Goal: Task Accomplishment & Management: Complete application form

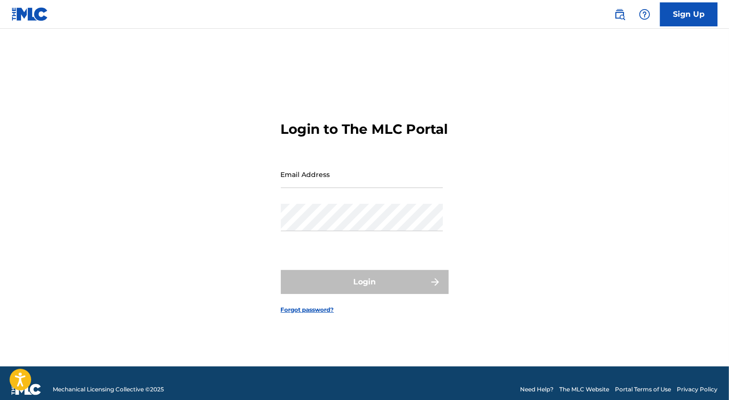
click at [322, 188] on input "Email Address" at bounding box center [362, 174] width 162 height 27
type input "[EMAIL_ADDRESS][PERSON_NAME][DOMAIN_NAME]"
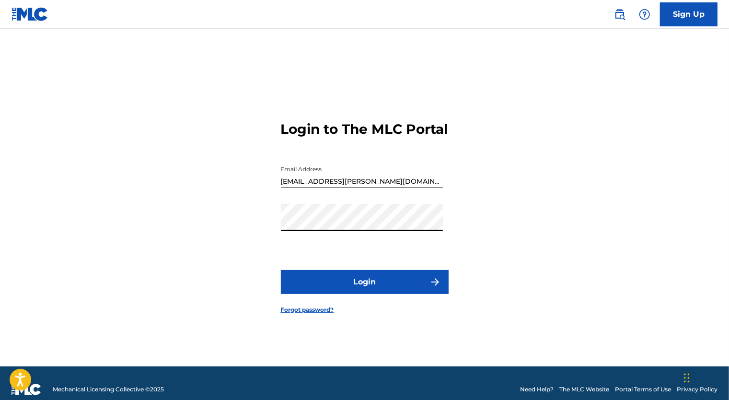
click at [281, 270] on button "Login" at bounding box center [365, 282] width 168 height 24
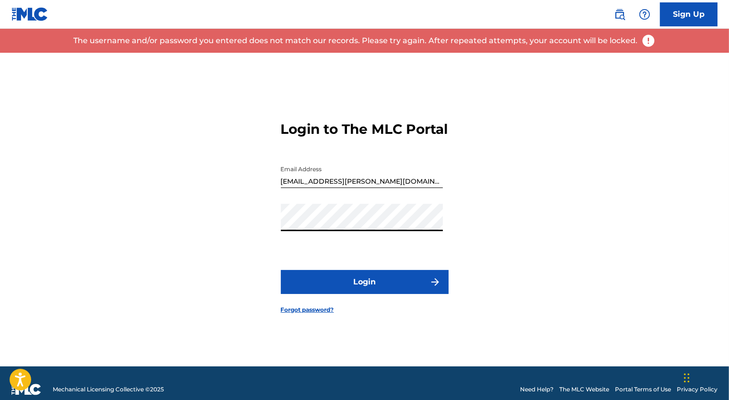
click at [411, 276] on form "Login to The MLC Portal Email Address [EMAIL_ADDRESS][PERSON_NAME][DOMAIN_NAME]…" at bounding box center [365, 210] width 168 height 314
click at [412, 286] on button "Login" at bounding box center [365, 282] width 168 height 24
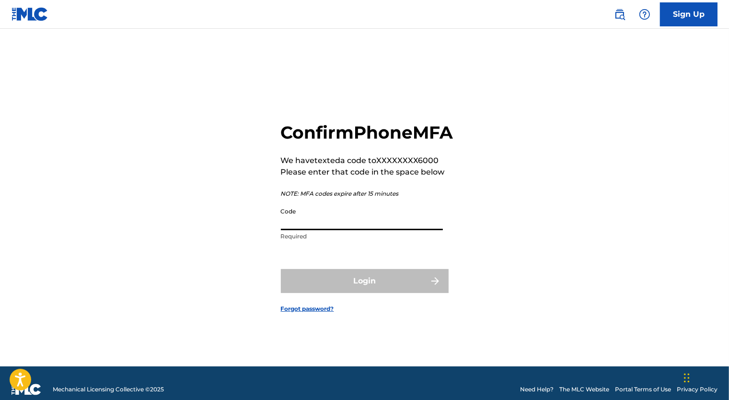
click at [411, 227] on input "Code" at bounding box center [362, 216] width 162 height 27
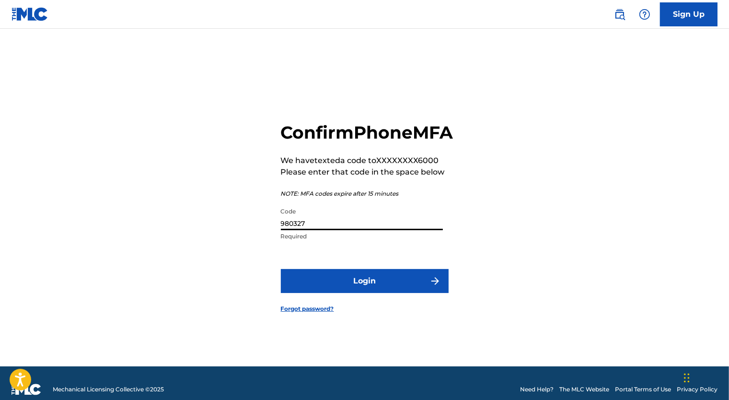
type input "980327"
click at [413, 292] on button "Login" at bounding box center [365, 281] width 168 height 24
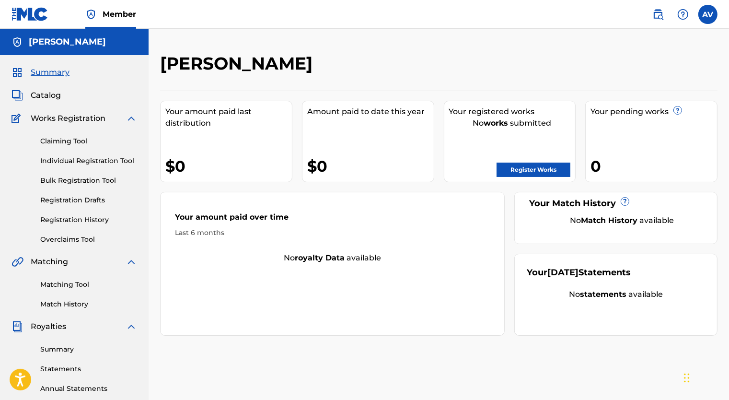
click at [96, 118] on span "Works Registration" at bounding box center [68, 119] width 75 height 12
click at [82, 137] on link "Claiming Tool" at bounding box center [88, 141] width 97 height 10
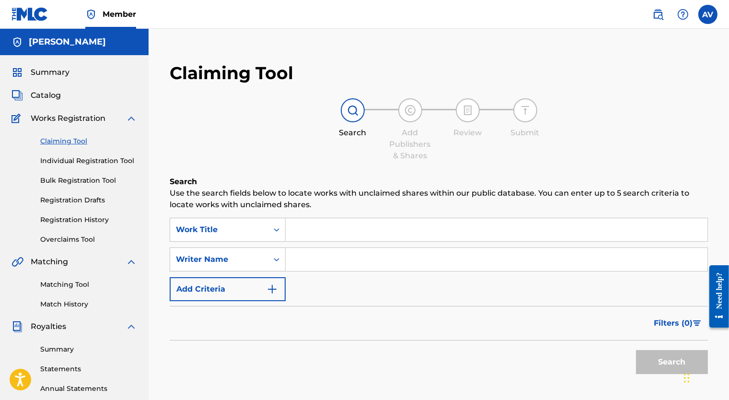
click at [294, 238] on input "Search Form" at bounding box center [497, 229] width 422 height 23
type input "Can't Stop Nothin'"
click at [308, 255] on input "Search Form" at bounding box center [497, 259] width 422 height 23
type input "Vertigo"
click at [333, 344] on div "Search" at bounding box center [439, 359] width 538 height 38
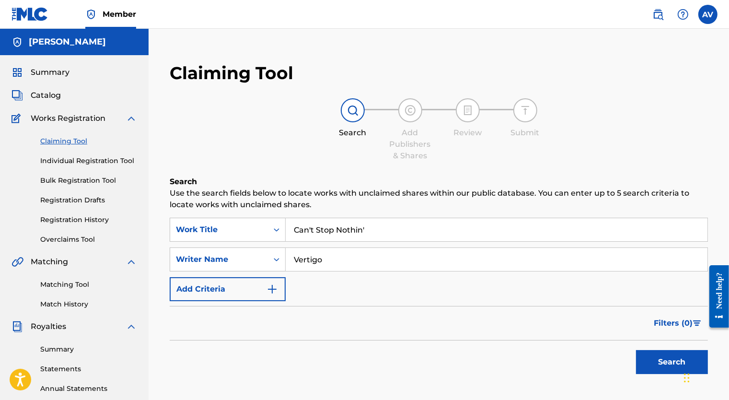
click at [660, 361] on button "Search" at bounding box center [672, 362] width 72 height 24
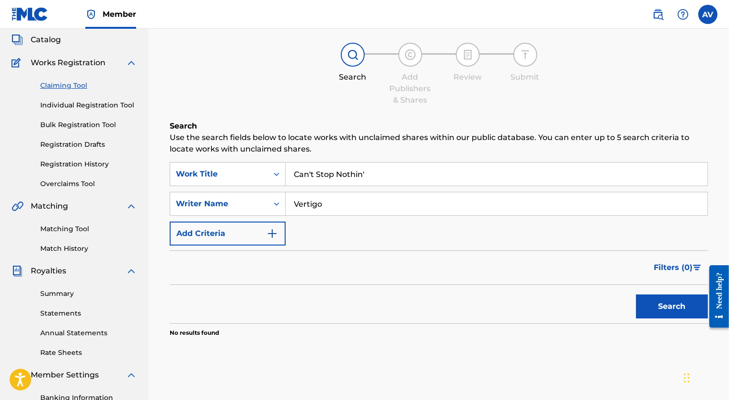
scroll to position [48, 0]
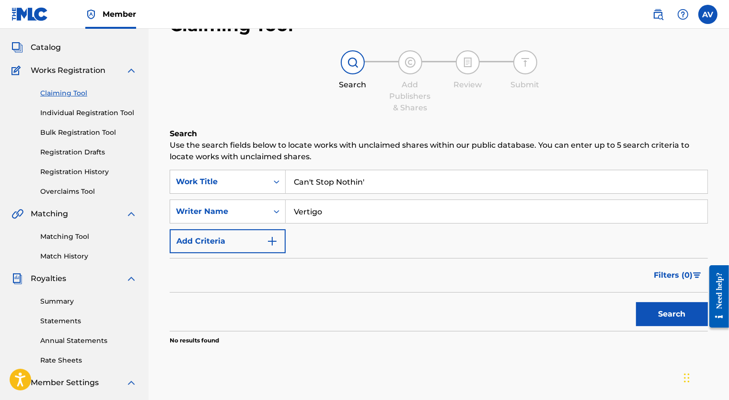
click at [623, 146] on p "Use the search fields below to locate works with unclaimed shares within our pu…" at bounding box center [439, 151] width 538 height 23
click at [474, 146] on p "Use the search fields below to locate works with unclaimed shares within our pu…" at bounding box center [439, 151] width 538 height 23
click at [229, 251] on button "Add Criteria" at bounding box center [228, 241] width 116 height 24
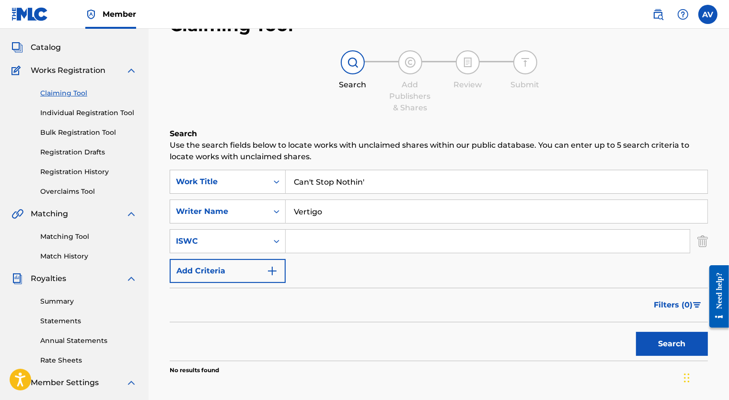
click at [701, 239] on img "Search Form" at bounding box center [703, 241] width 11 height 24
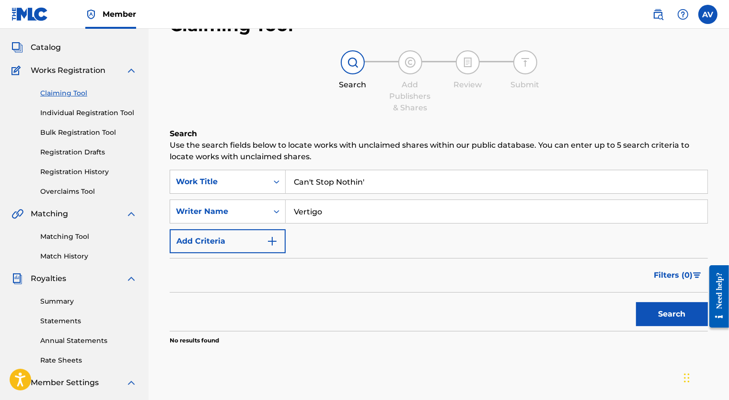
scroll to position [0, 0]
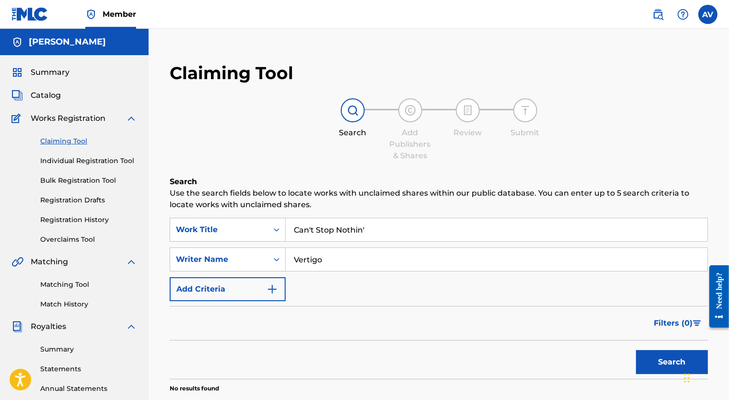
click at [82, 158] on link "Individual Registration Tool" at bounding box center [88, 161] width 97 height 10
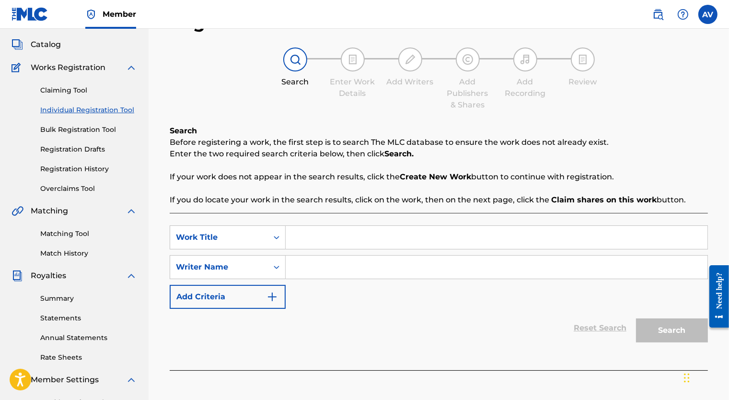
scroll to position [96, 0]
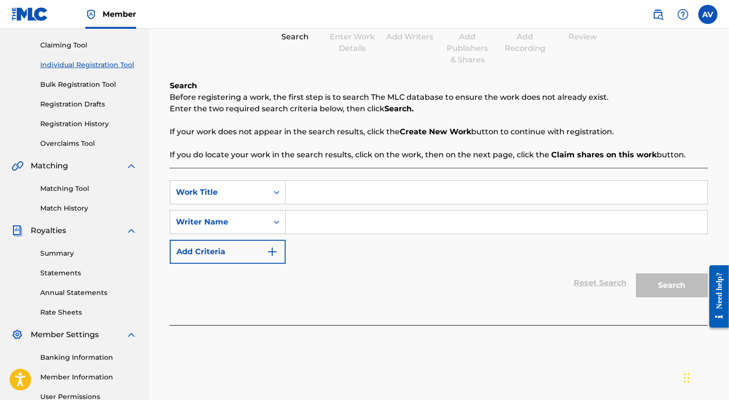
click at [351, 199] on input "Search Form" at bounding box center [497, 192] width 422 height 23
type input "Can't Stop Nothin'"
click at [357, 220] on input "Search Form" at bounding box center [497, 221] width 422 height 23
type input "Vertigo"
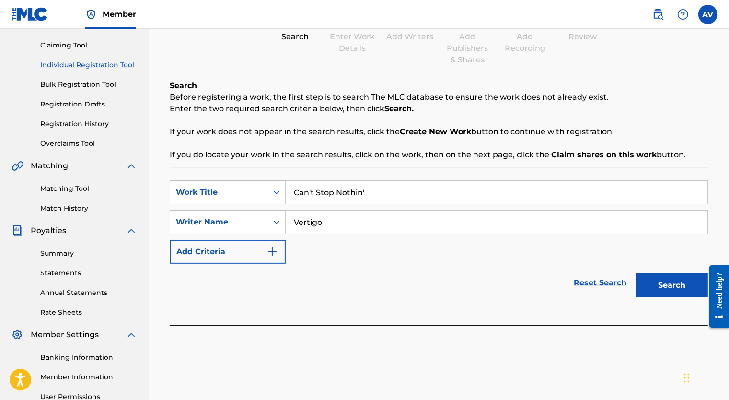
click at [669, 283] on button "Search" at bounding box center [672, 285] width 72 height 24
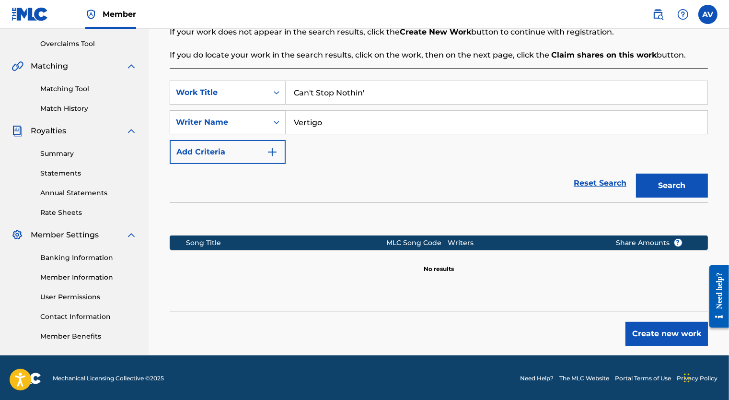
scroll to position [197, 0]
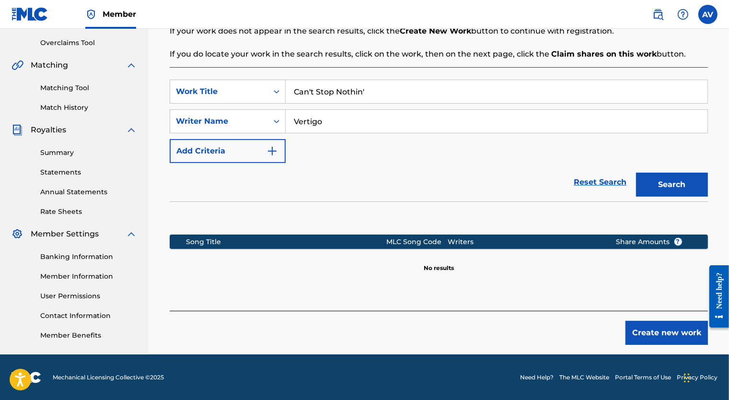
click at [634, 327] on button "Create new work" at bounding box center [667, 333] width 82 height 24
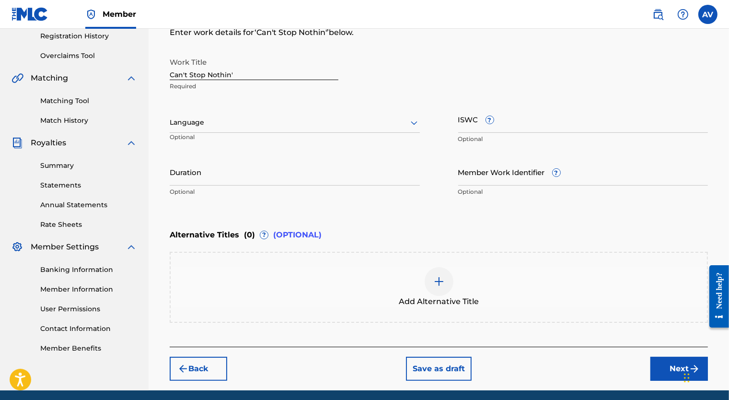
scroll to position [101, 0]
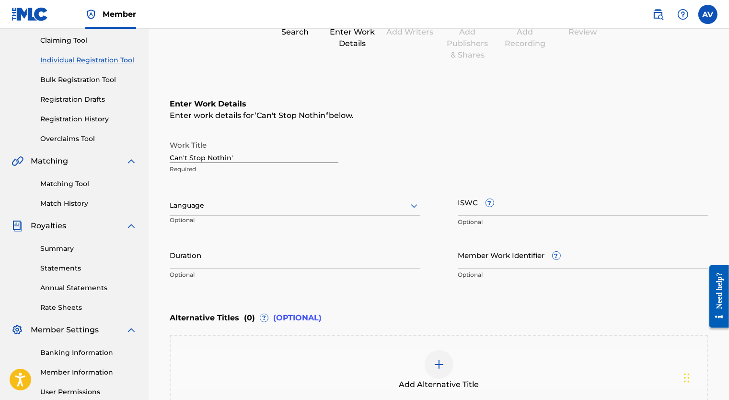
click at [294, 196] on div "Language" at bounding box center [295, 206] width 250 height 20
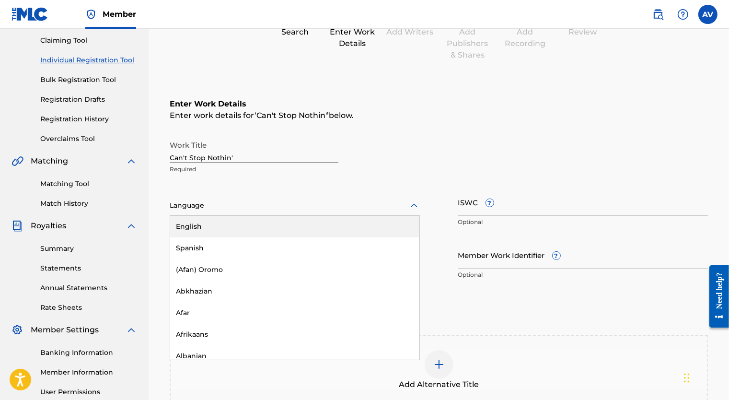
click at [288, 224] on div "English" at bounding box center [294, 227] width 249 height 22
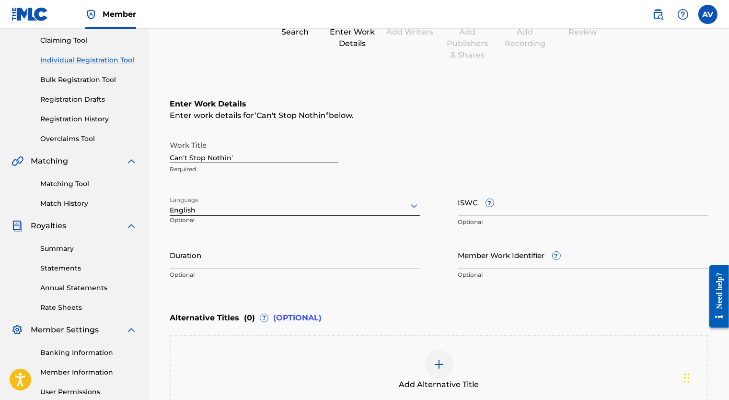
click at [255, 261] on input "Duration" at bounding box center [295, 254] width 250 height 27
click at [275, 282] on div "Duration Optional" at bounding box center [295, 262] width 250 height 43
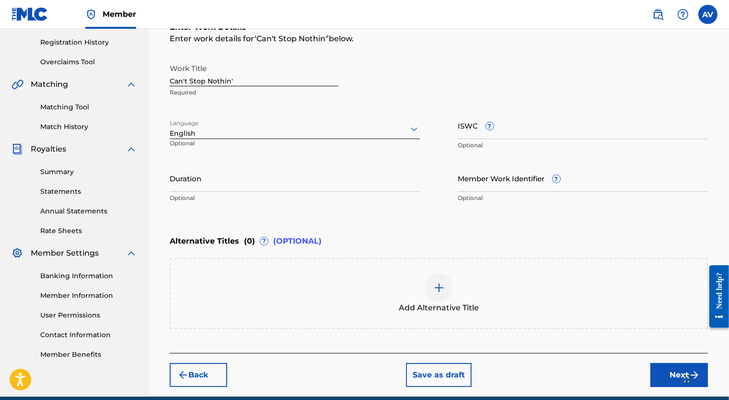
scroll to position [172, 0]
